Goal: Task Accomplishment & Management: Complete application form

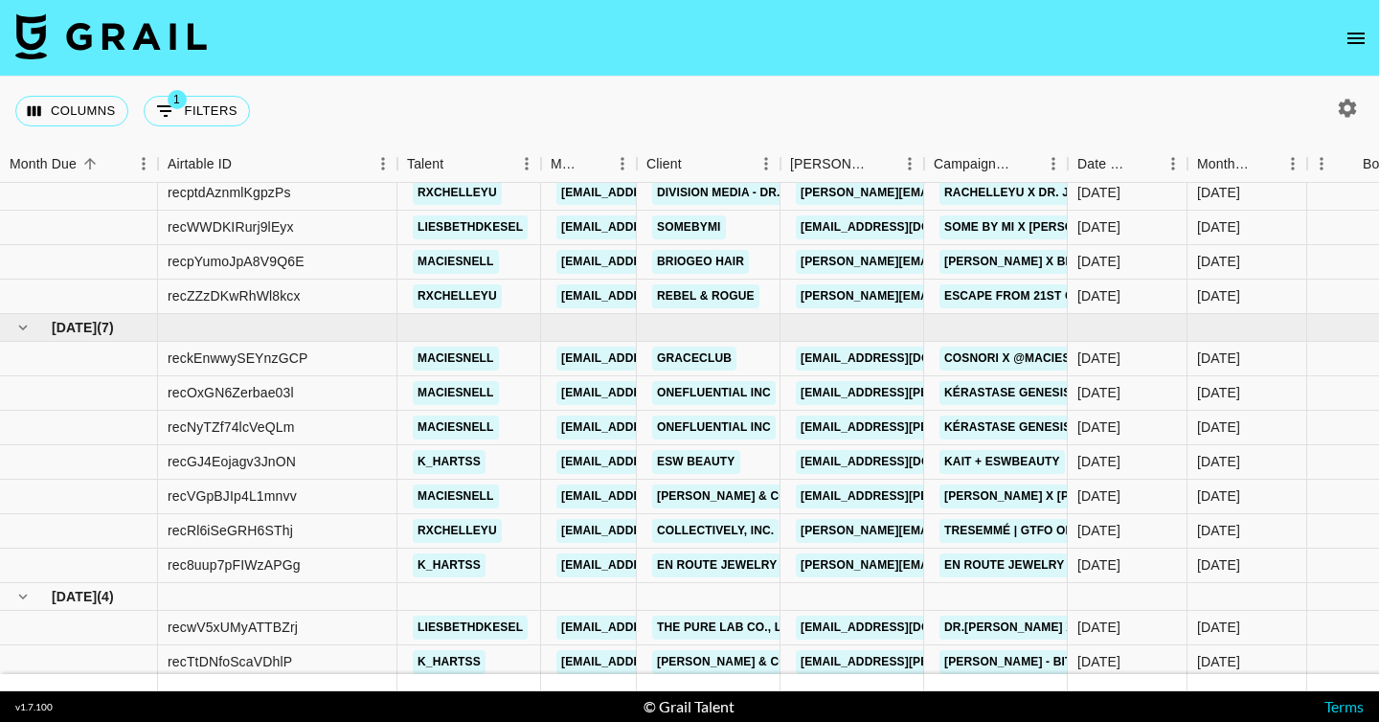
scroll to position [192, 0]
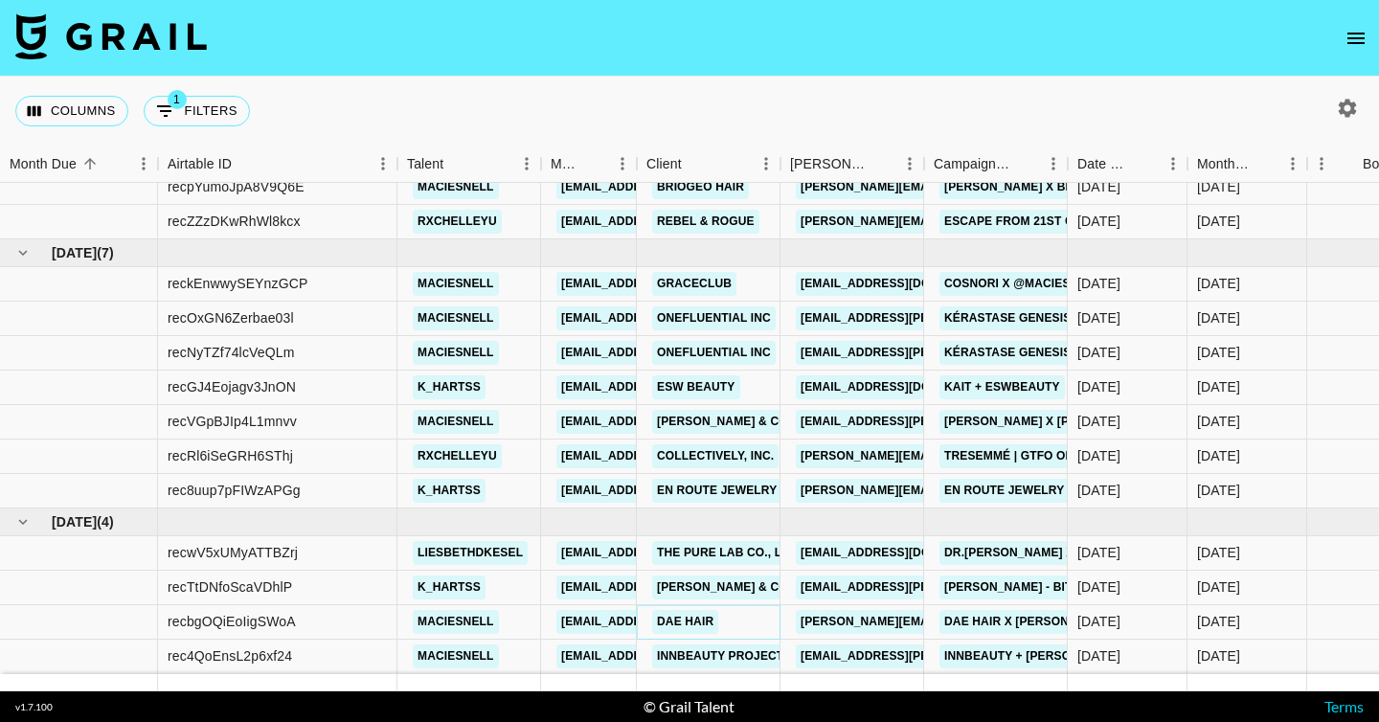
click at [677, 612] on link "Dae Hair" at bounding box center [685, 622] width 66 height 24
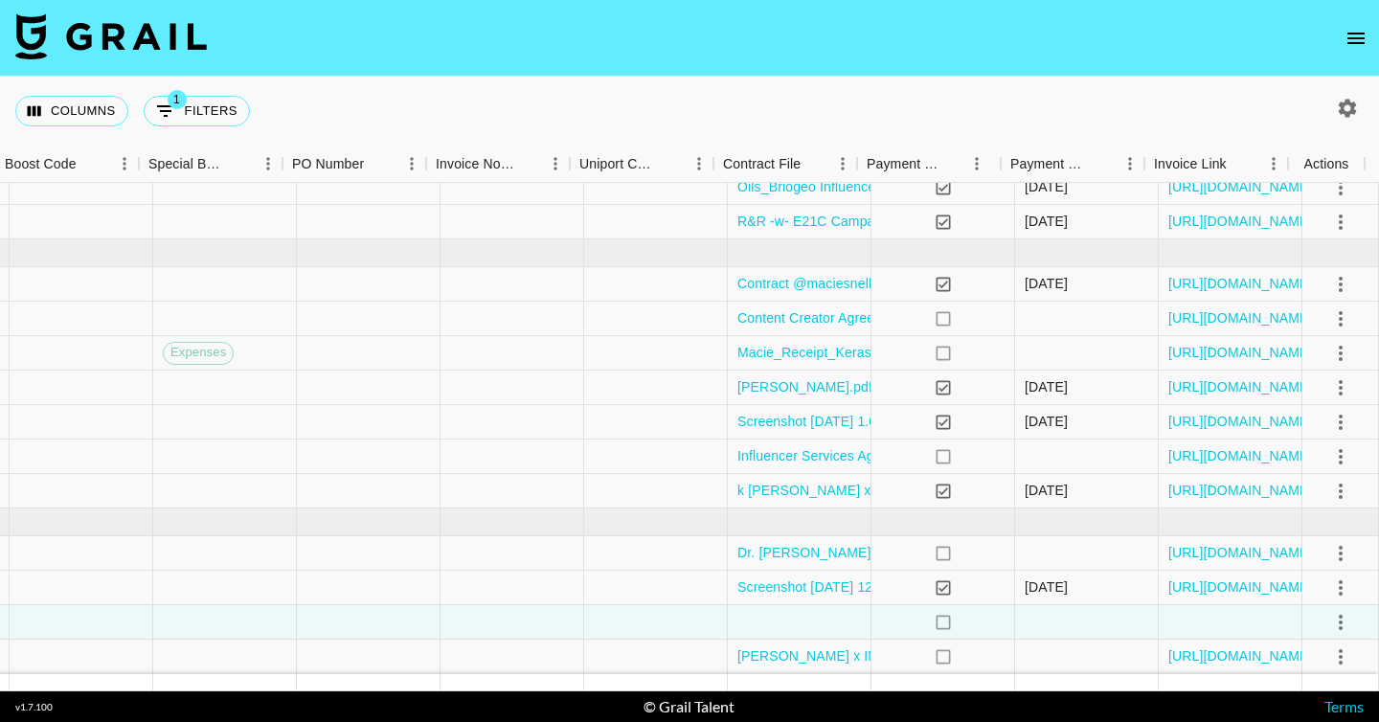
scroll to position [192, 1982]
click at [809, 605] on div at bounding box center [800, 622] width 144 height 34
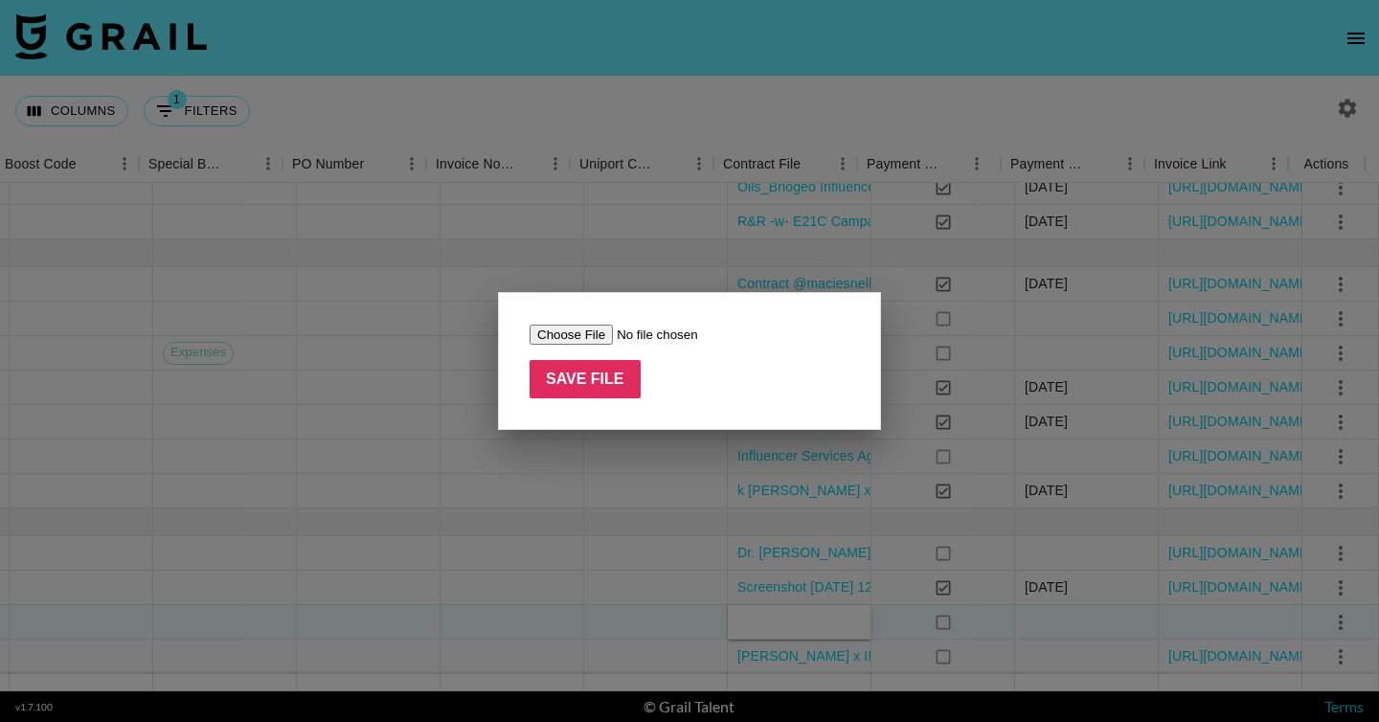
click at [588, 331] on input "file" at bounding box center [650, 335] width 242 height 20
click at [565, 333] on input "file" at bounding box center [650, 335] width 242 height 20
type input "C:\fakepath\Macie Snell - Influencer Contract .pdf"
click at [611, 376] on input "Save File" at bounding box center [584, 379] width 111 height 38
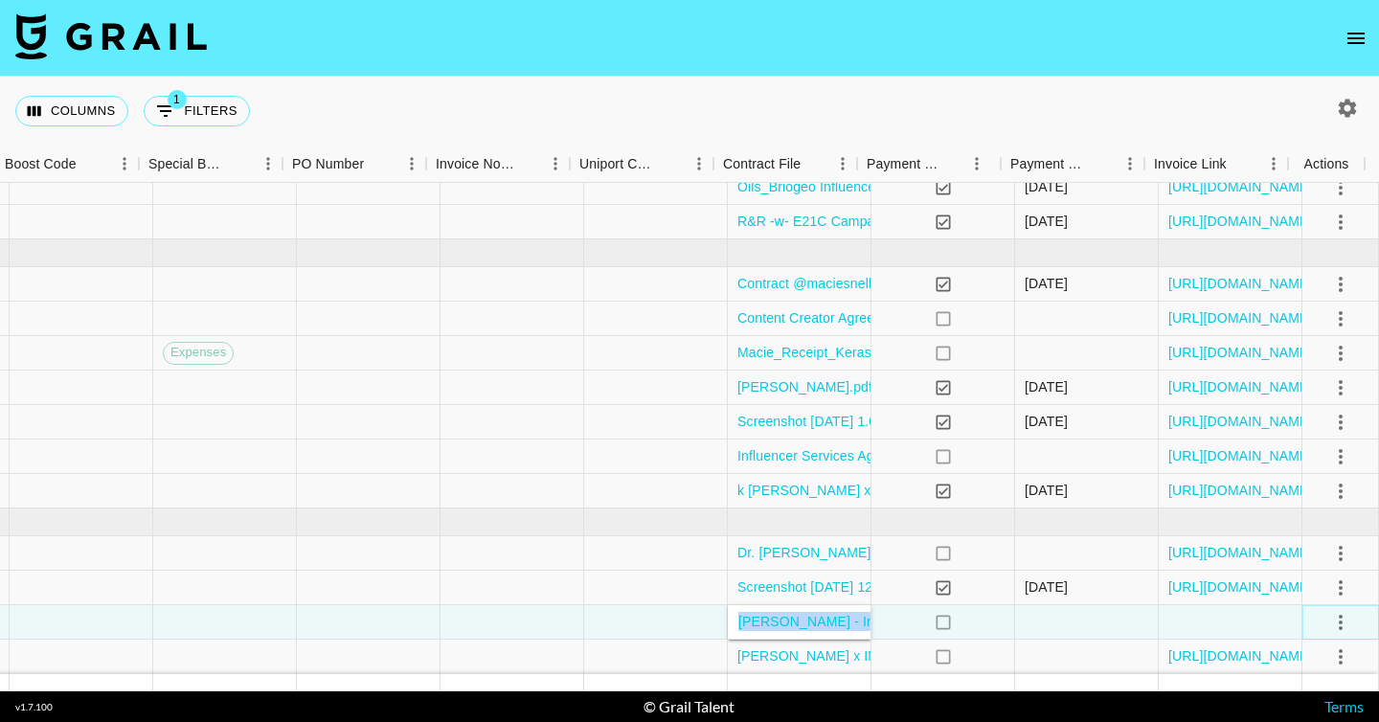
click at [1330, 615] on icon "select merge strategy" at bounding box center [1340, 622] width 23 height 23
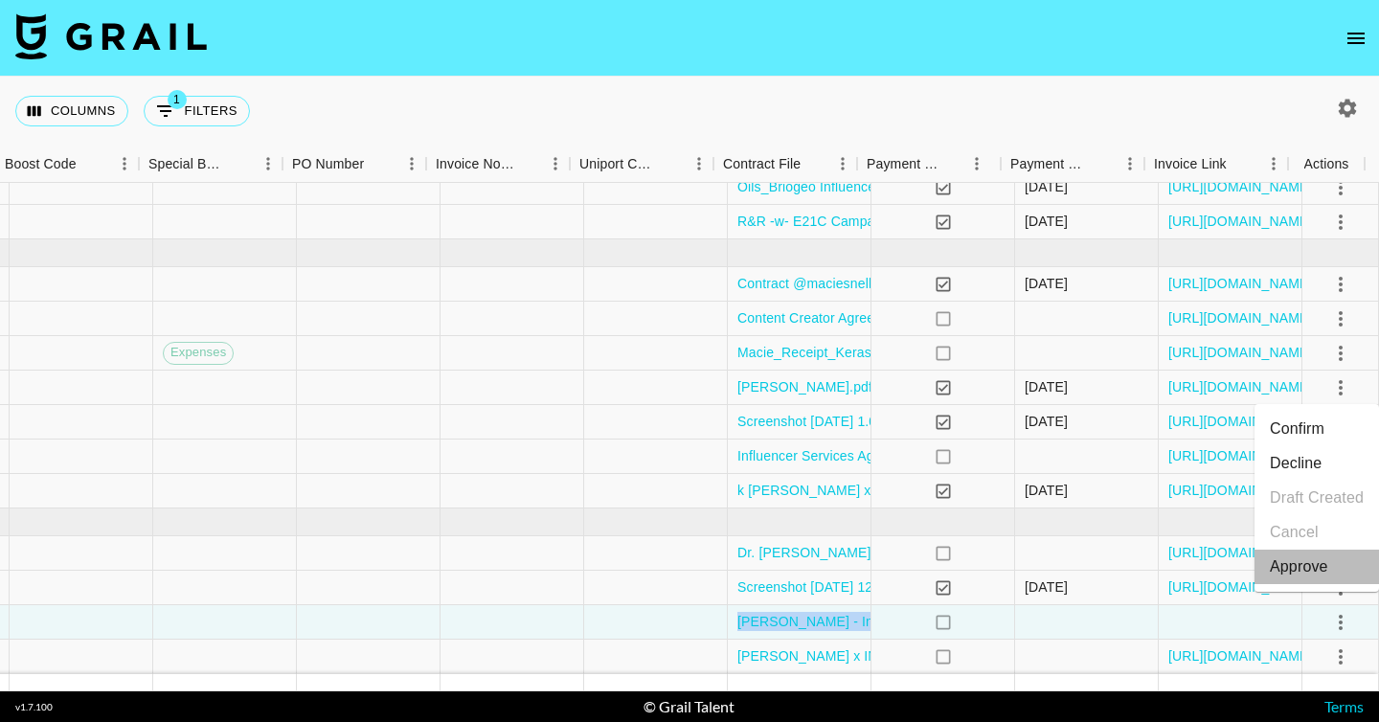
click at [1308, 561] on div "Approve" at bounding box center [1298, 566] width 58 height 23
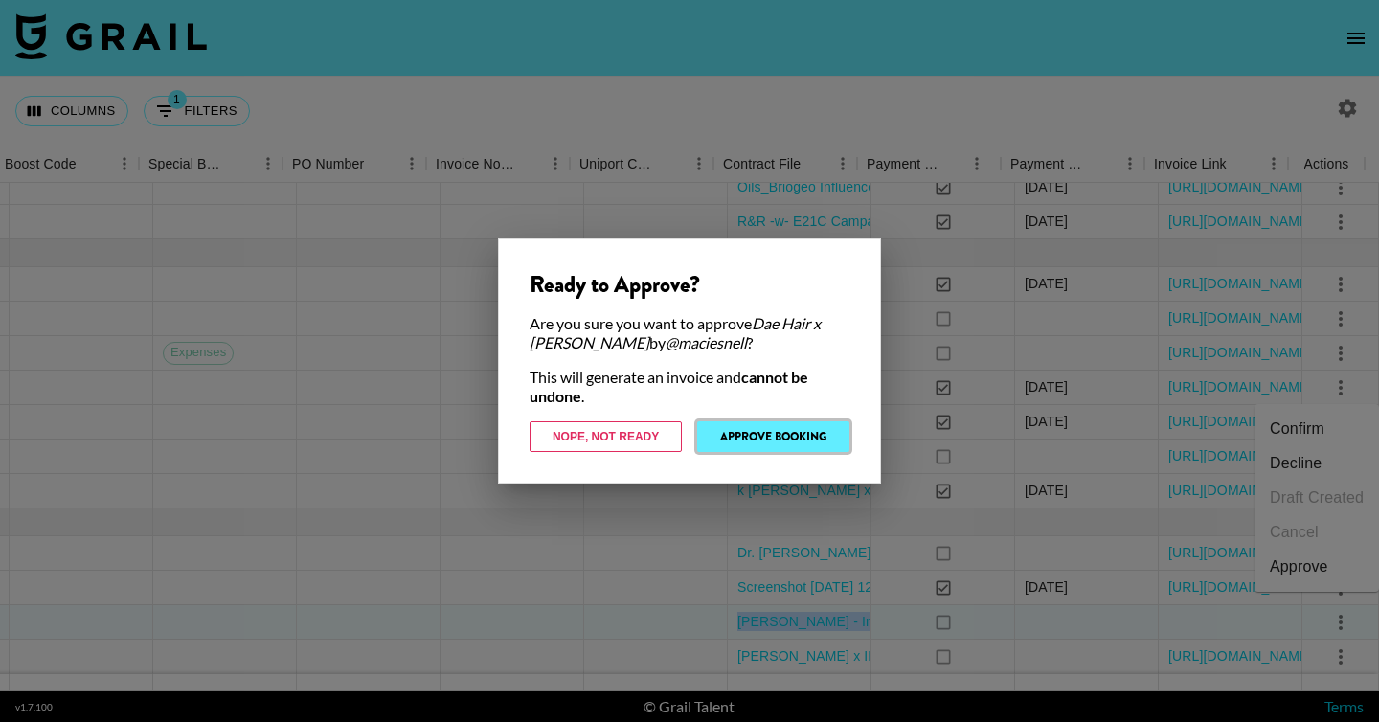
click at [733, 447] on button "Approve Booking" at bounding box center [773, 436] width 152 height 31
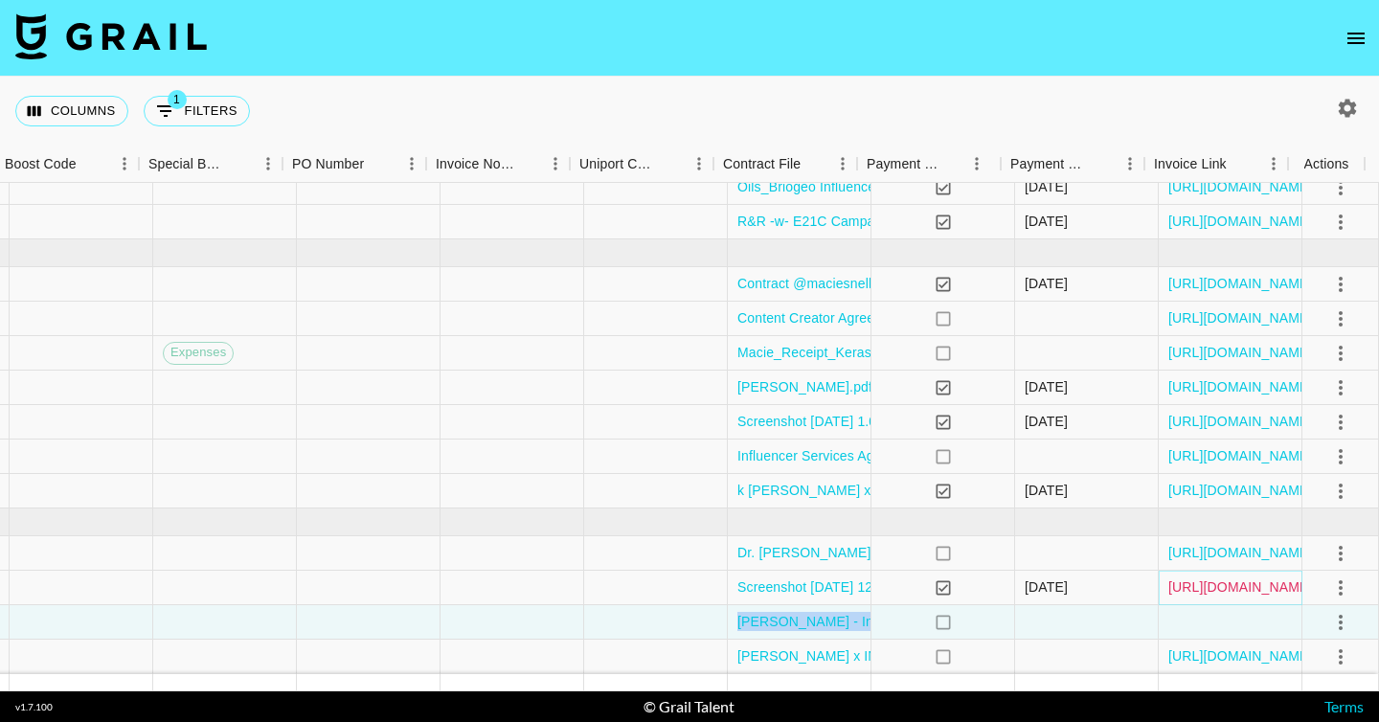
click at [1220, 577] on link "[URL][DOMAIN_NAME]" at bounding box center [1240, 586] width 145 height 19
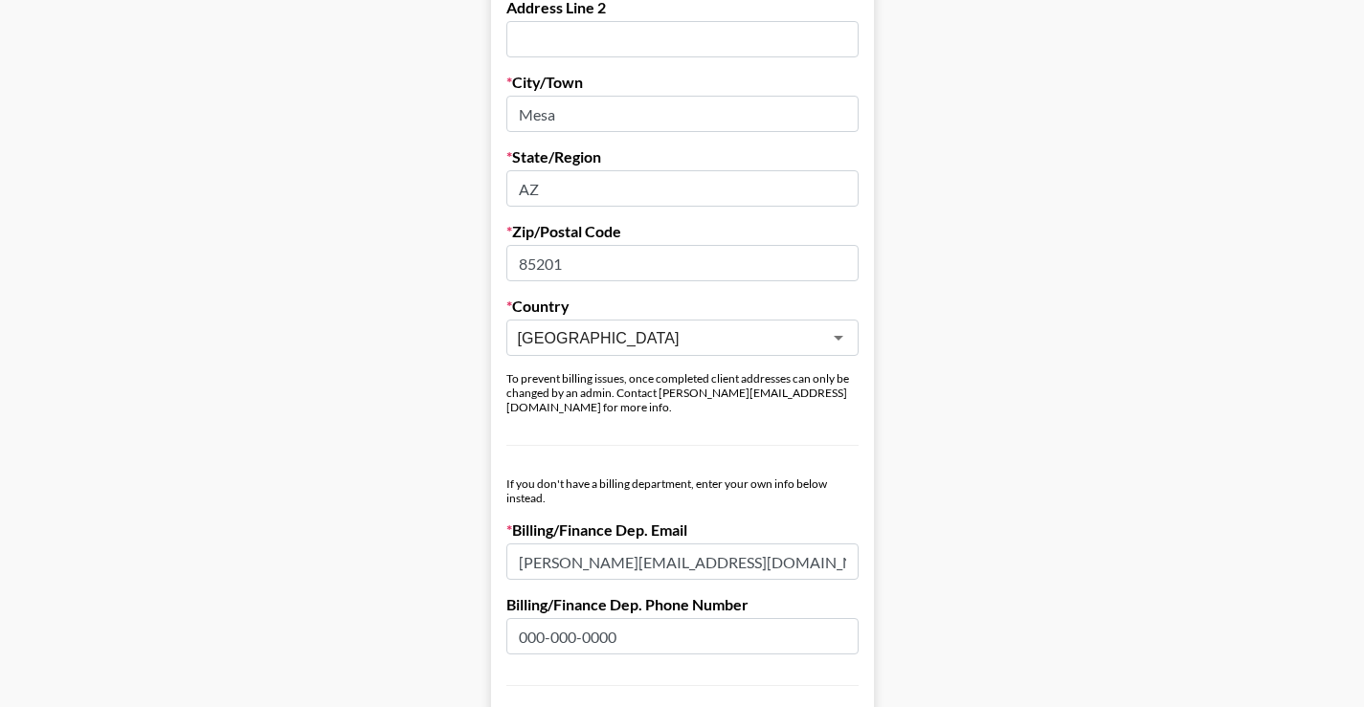
scroll to position [927, 0]
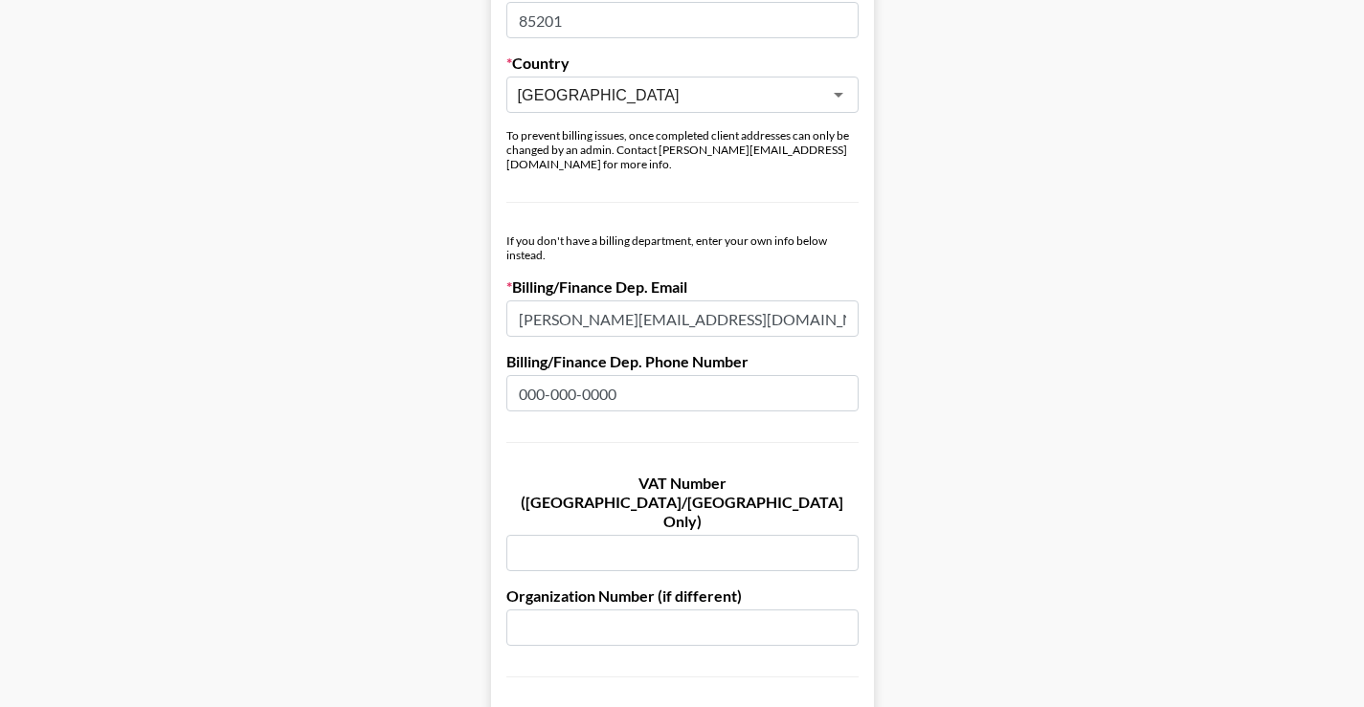
drag, startPoint x: 675, startPoint y: 301, endPoint x: 465, endPoint y: 303, distance: 209.7
click at [465, 303] on main "Send New Client Form to Client Copy Link to Client Form Company Name Dae Hair R…" at bounding box center [682, 196] width 1334 height 2031
paste input ": accounting"
click at [538, 304] on input ": accounting@daehair.com" at bounding box center [682, 319] width 352 height 36
drag, startPoint x: 535, startPoint y: 304, endPoint x: 509, endPoint y: 304, distance: 25.8
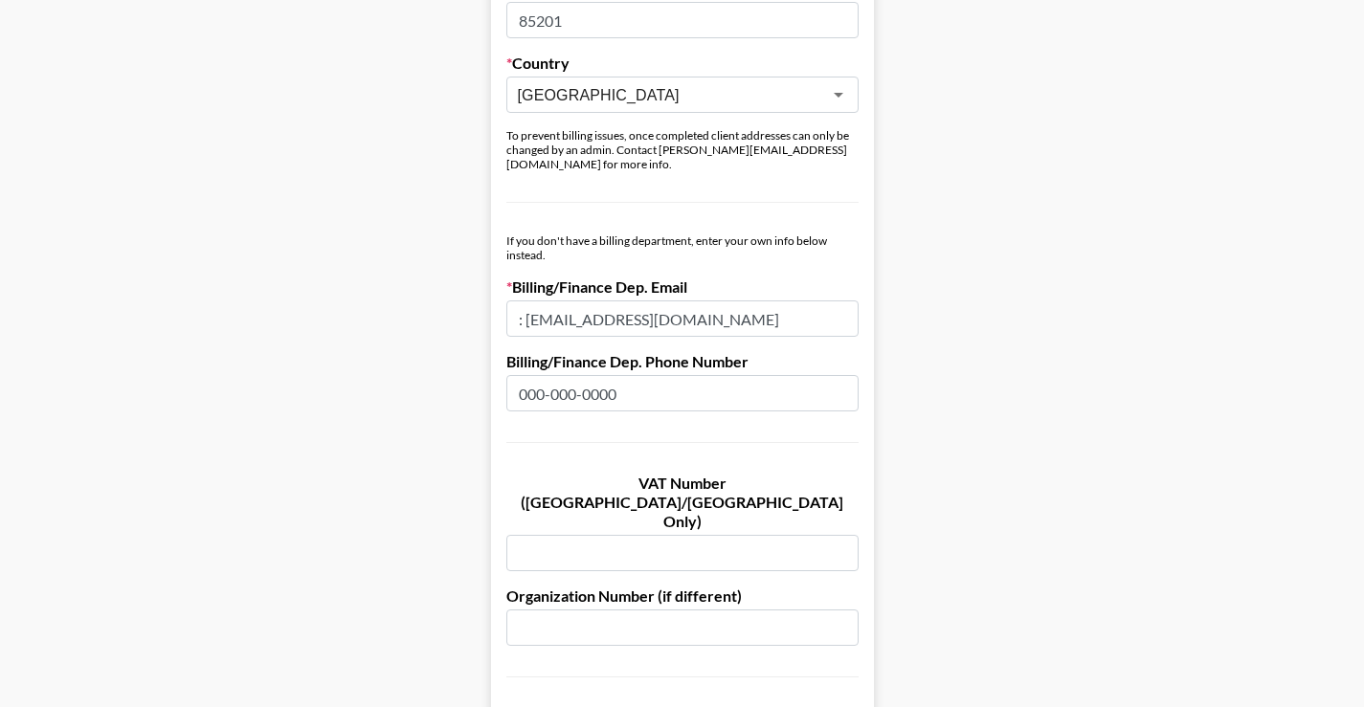
click at [509, 304] on form "Company Name Dae Hair Registered Name (If Different) Trading Name (If Different…" at bounding box center [682, 241] width 383 height 1939
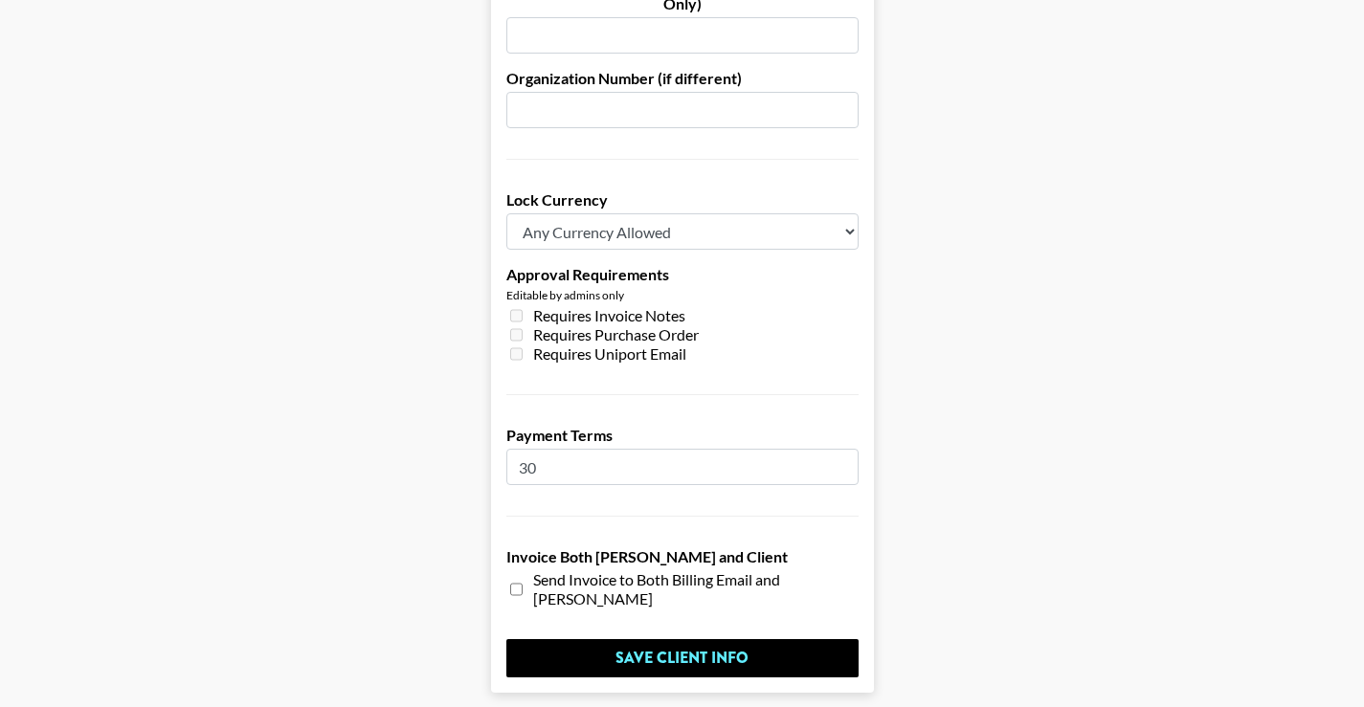
scroll to position [1485, 0]
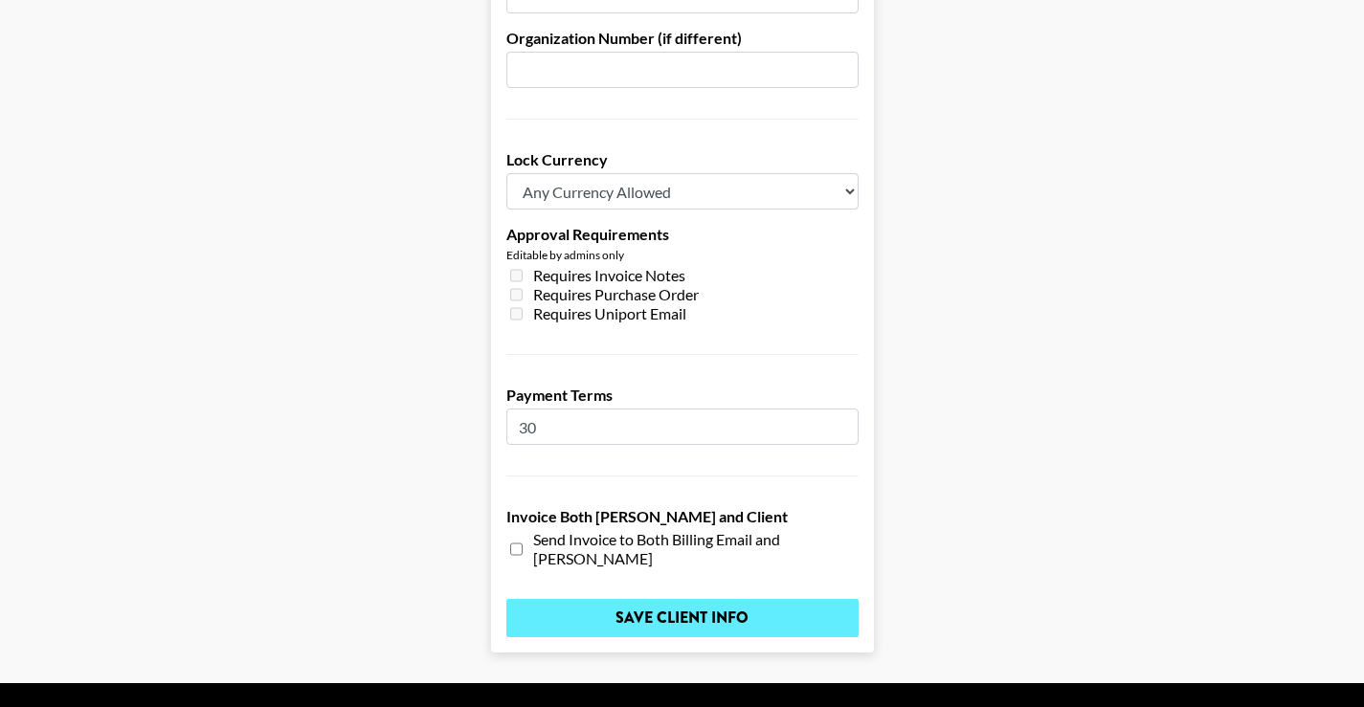
type input "accounting@daehair.com"
click at [627, 599] on input "Save Client Info" at bounding box center [682, 618] width 352 height 38
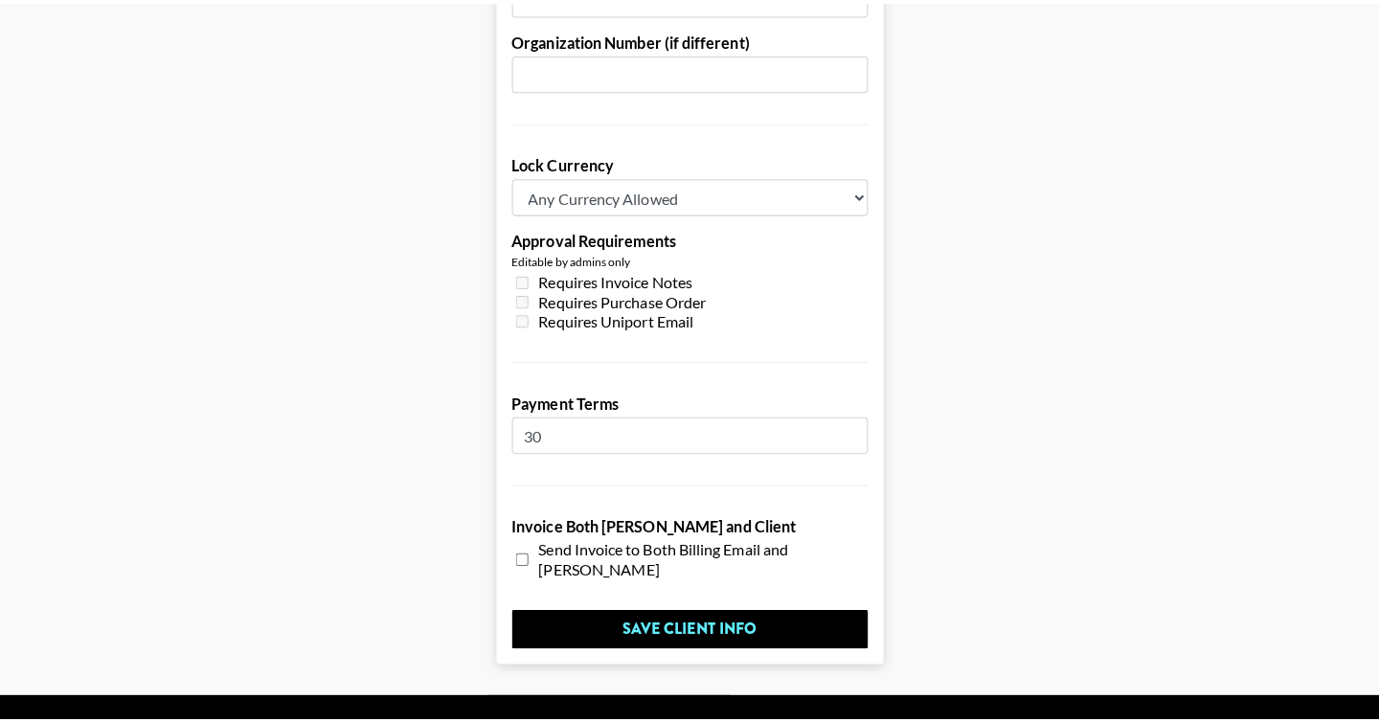
scroll to position [0, 0]
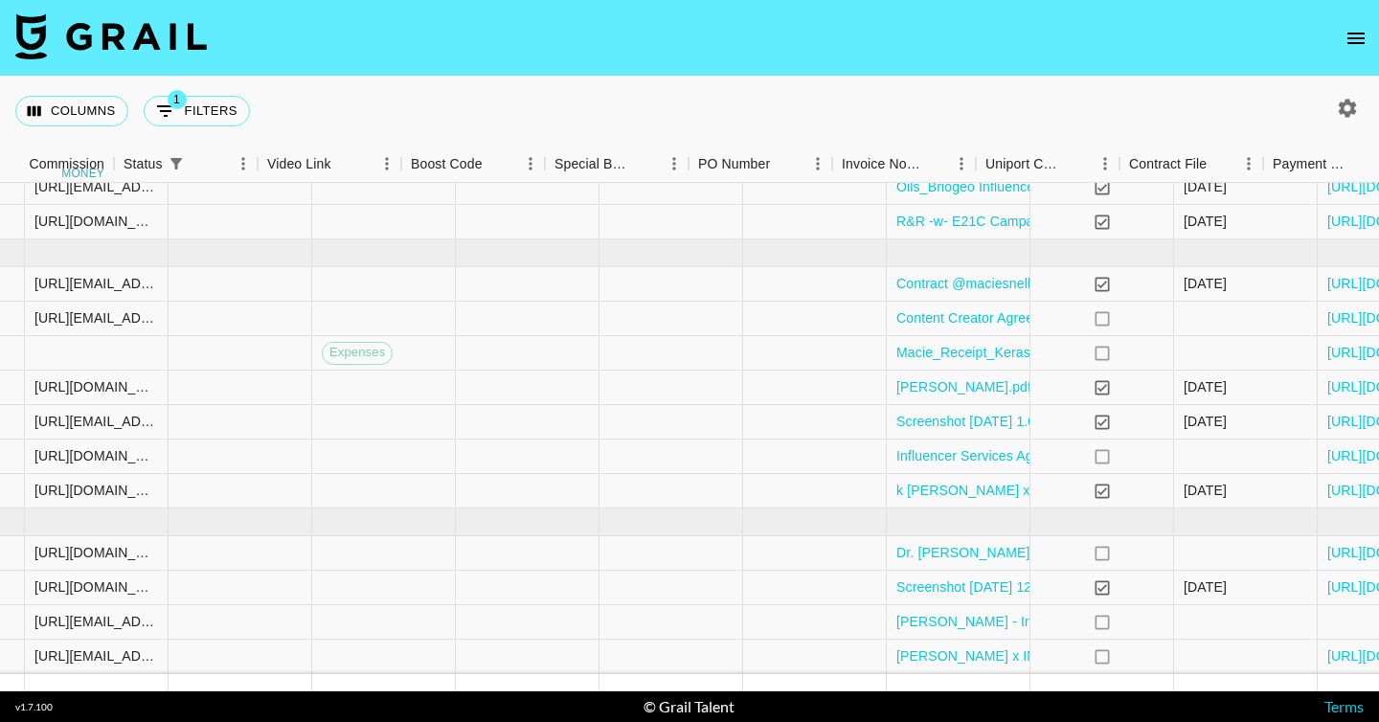
scroll to position [192, 1982]
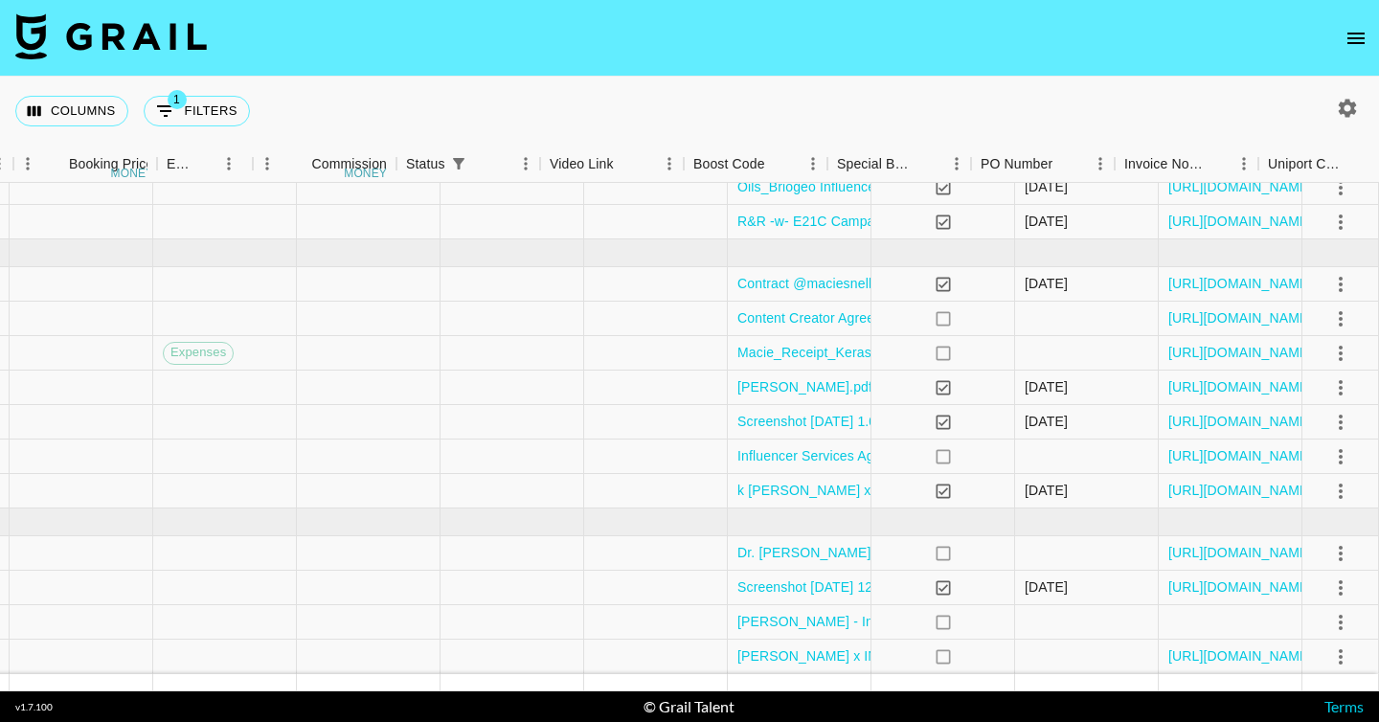
scroll to position [192, 1982]
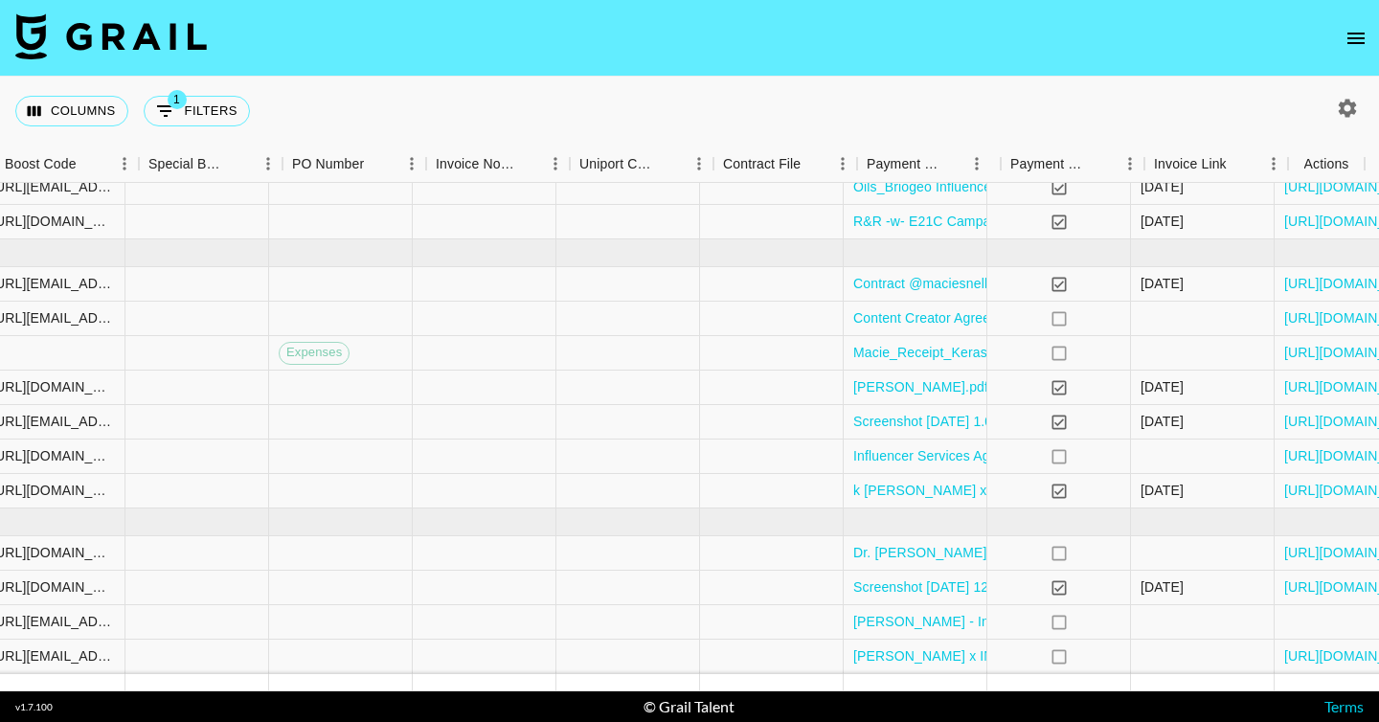
scroll to position [192, 1982]
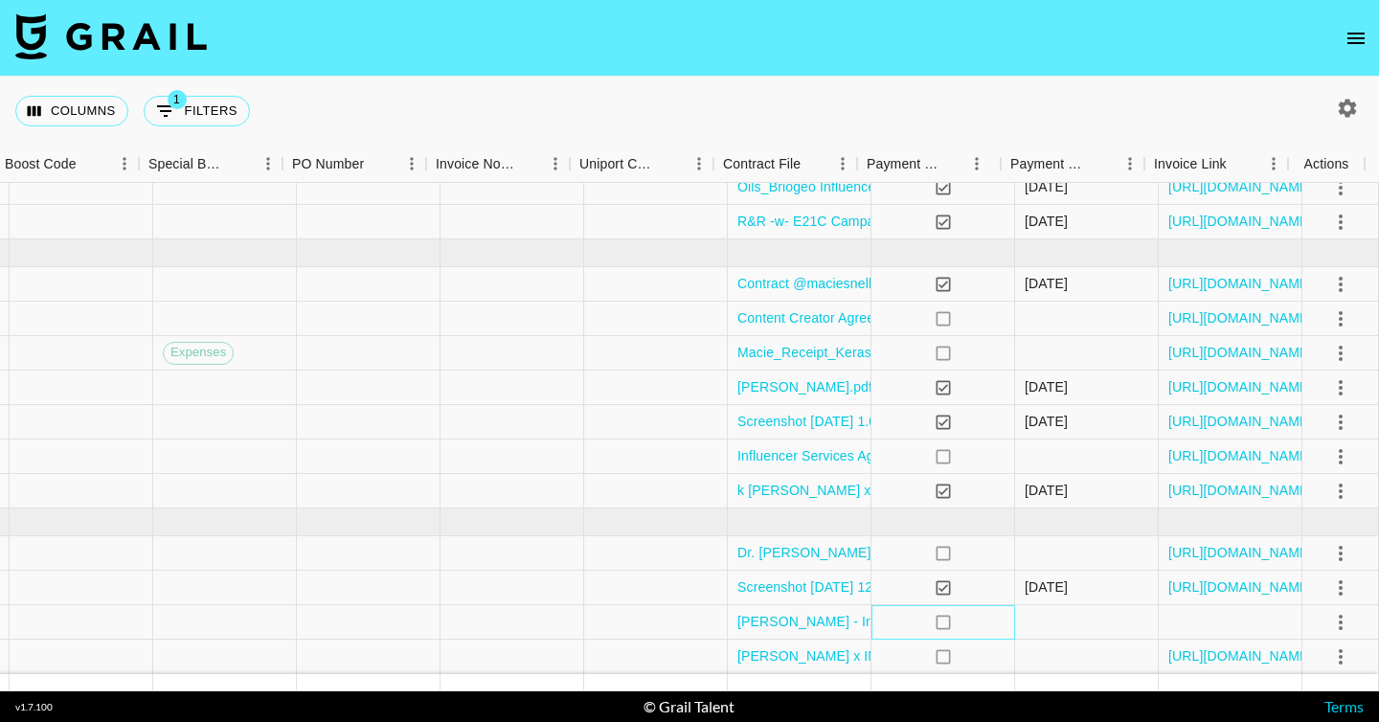
click at [933, 613] on icon "no" at bounding box center [942, 622] width 19 height 19
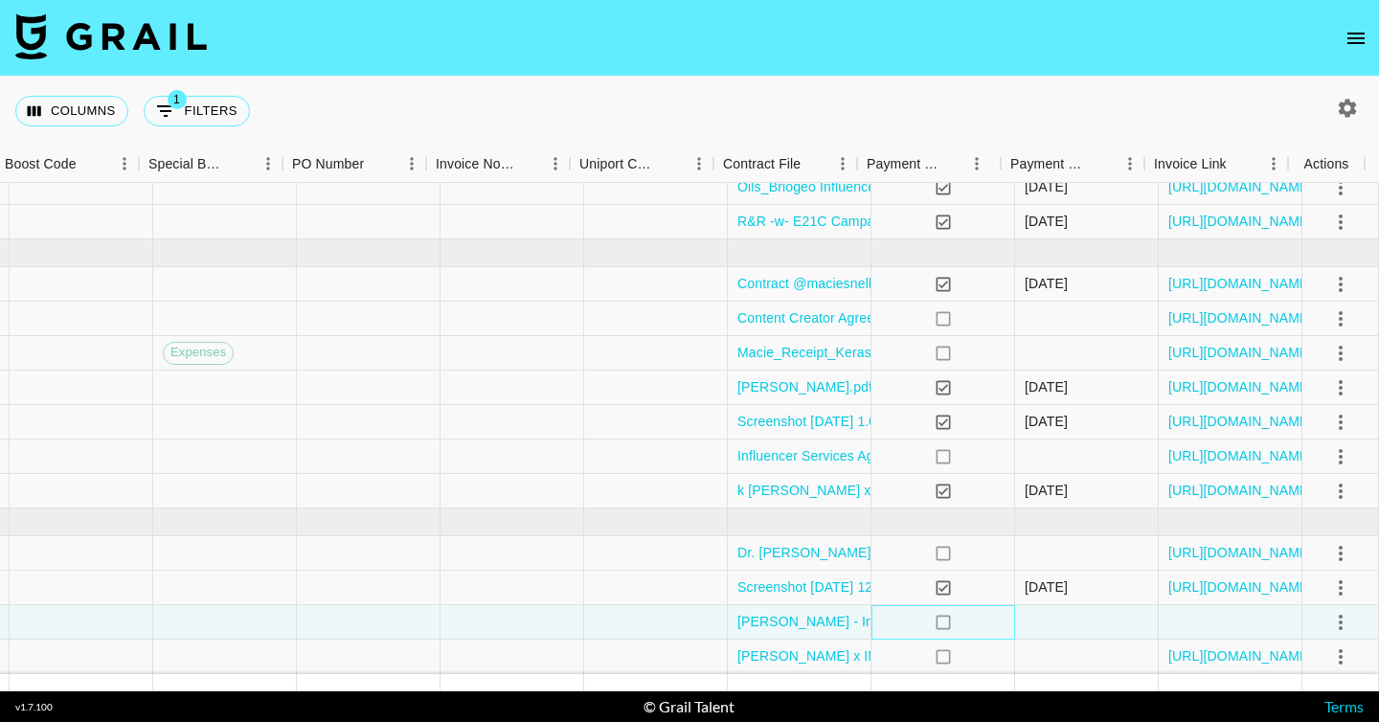
click at [933, 613] on icon "no" at bounding box center [942, 622] width 19 height 19
